Goal: Information Seeking & Learning: Learn about a topic

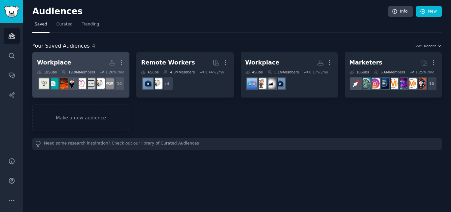
click at [70, 58] on h2 "Workplace Custom Audience More" at bounding box center [81, 63] width 88 height 12
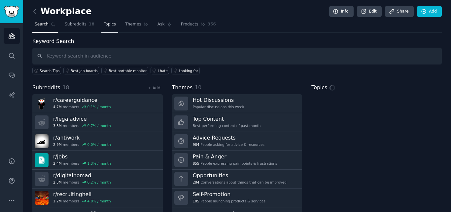
click at [104, 27] on span "Topics" at bounding box center [110, 24] width 12 height 6
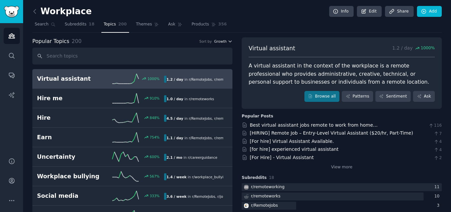
click at [224, 42] on span "Growth" at bounding box center [220, 41] width 13 height 5
click at [113, 52] on input "text" at bounding box center [132, 56] width 200 height 17
drag, startPoint x: 234, startPoint y: 44, endPoint x: 227, endPoint y: 45, distance: 7.3
click at [227, 45] on div "Popular Topics 200 Sort by Growth" at bounding box center [132, 41] width 200 height 8
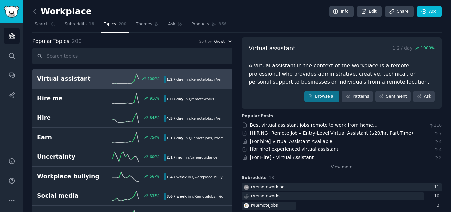
click at [228, 40] on icon "button" at bounding box center [230, 41] width 5 height 5
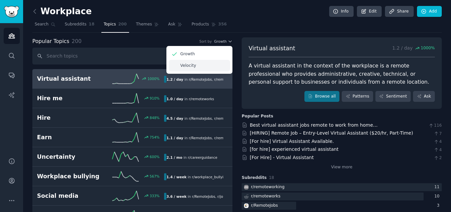
click at [215, 64] on div "Velocity" at bounding box center [199, 66] width 61 height 12
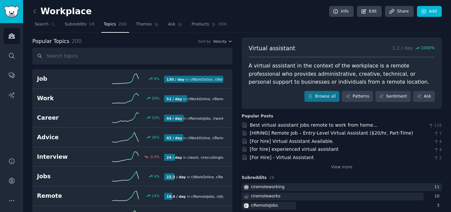
click at [243, 32] on nav "Search Subreddits 18 Topics 200 Themes Ask Products 356" at bounding box center [236, 26] width 409 height 14
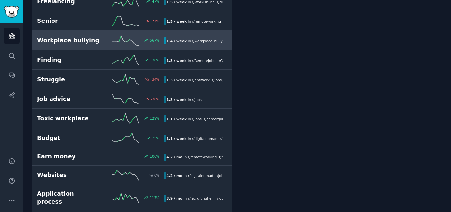
scroll to position [3335, 0]
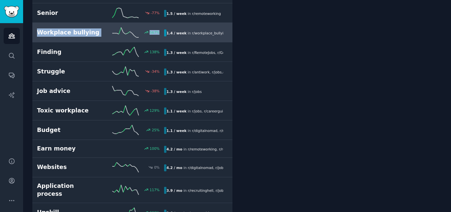
drag, startPoint x: 28, startPoint y: 25, endPoint x: 230, endPoint y: 34, distance: 201.6
copy div "Workplace bullying 567 %"
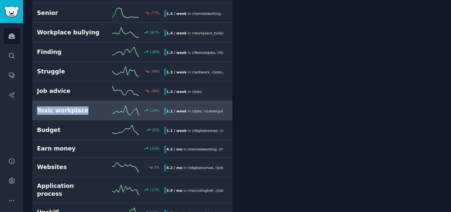
drag, startPoint x: 37, startPoint y: 110, endPoint x: 96, endPoint y: 108, distance: 59.5
copy h2 "Toxic workplace"
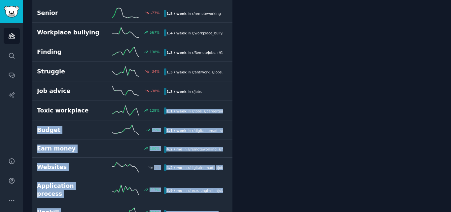
drag, startPoint x: 259, startPoint y: 108, endPoint x: 236, endPoint y: 113, distance: 23.4
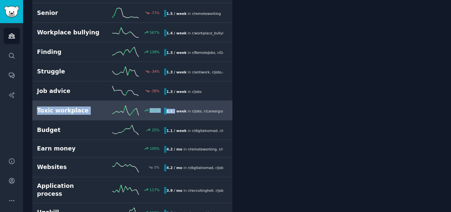
drag, startPoint x: 28, startPoint y: 107, endPoint x: 173, endPoint y: 112, distance: 145.7
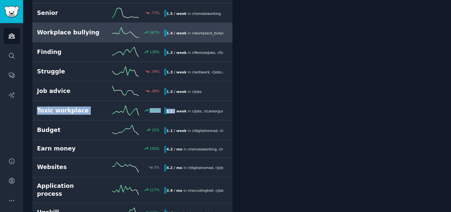
copy div "Toxic workplace 129 % 1.1 /"
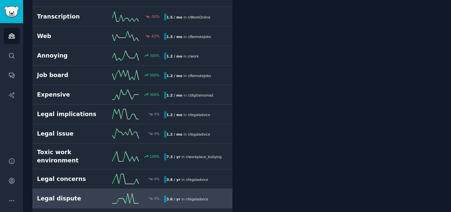
scroll to position [3719, 0]
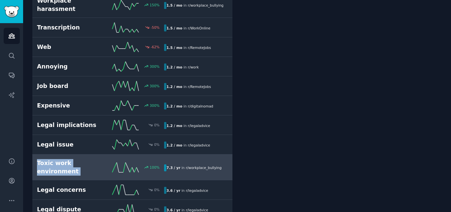
drag, startPoint x: 25, startPoint y: 148, endPoint x: 113, endPoint y: 154, distance: 88.7
copy div "Toxic work environment"
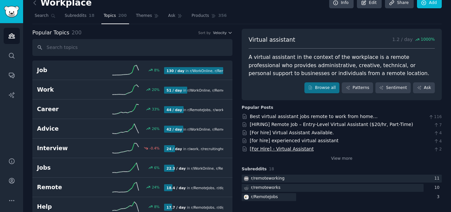
scroll to position [0, 0]
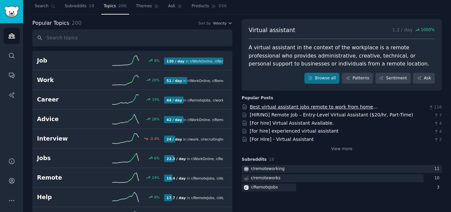
scroll to position [33, 0]
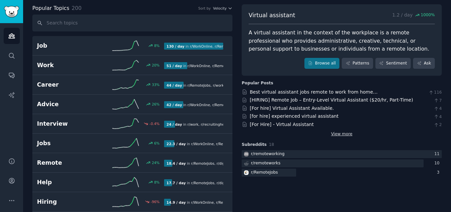
click at [335, 133] on link "View more" at bounding box center [341, 134] width 21 height 6
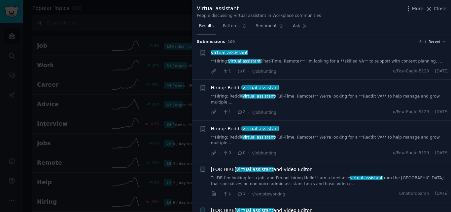
click at [437, 40] on span "Recent" at bounding box center [435, 41] width 12 height 5
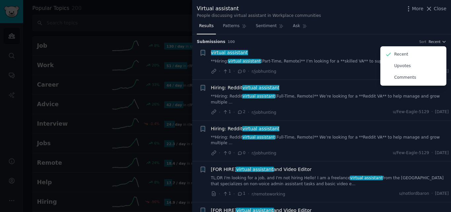
click at [428, 28] on div "Results Patterns Sentiment Ask" at bounding box center [321, 28] width 259 height 14
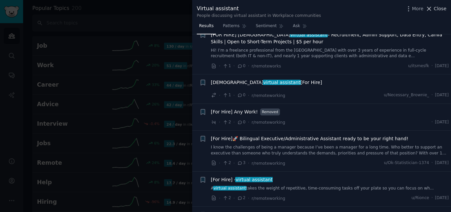
scroll to position [991, 0]
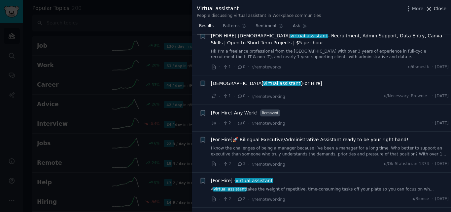
click at [444, 10] on span "Close" at bounding box center [440, 8] width 13 height 7
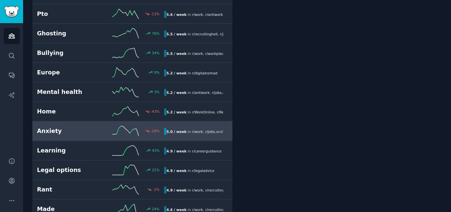
scroll to position [2374, 0]
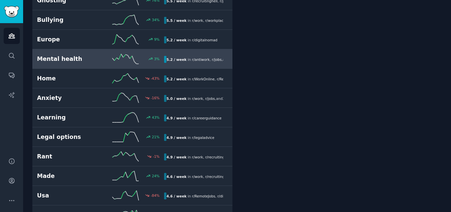
click at [78, 62] on h2 "Mental health" at bounding box center [69, 59] width 64 height 8
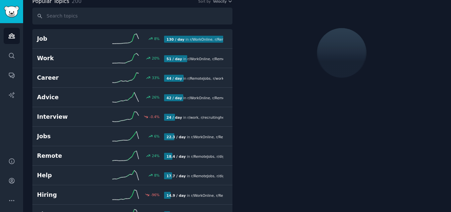
scroll to position [37, 0]
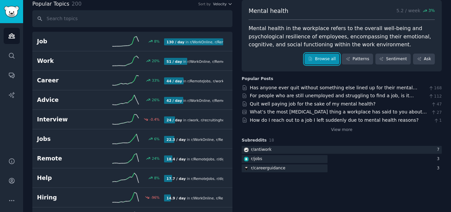
click at [330, 57] on link "Browse all" at bounding box center [321, 58] width 35 height 11
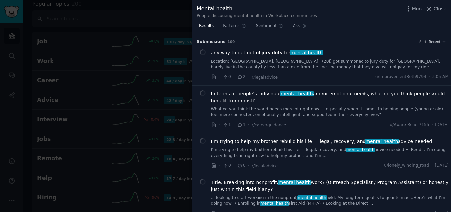
click at [151, 83] on div at bounding box center [225, 106] width 451 height 212
click at [435, 10] on button "Close" at bounding box center [436, 8] width 21 height 7
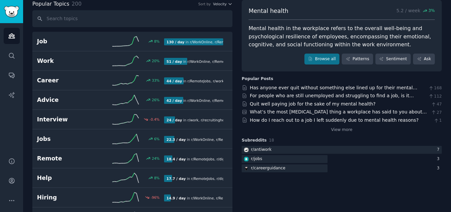
click at [432, 10] on span "3 %" at bounding box center [432, 11] width 6 height 6
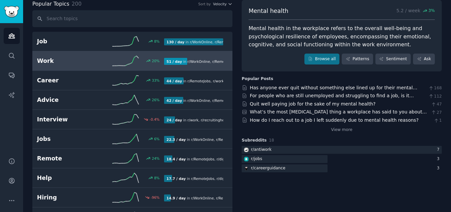
click at [131, 62] on icon at bounding box center [125, 61] width 26 height 10
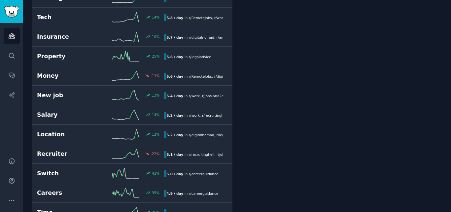
scroll to position [698, 0]
